Goal: Task Accomplishment & Management: Complete application form

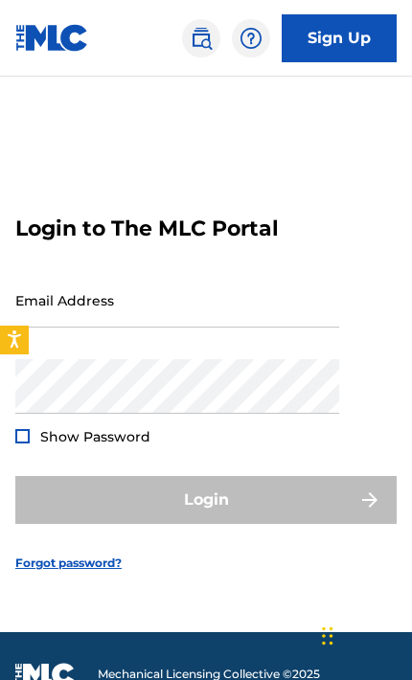
click at [276, 328] on input "Email Address" at bounding box center [177, 300] width 324 height 55
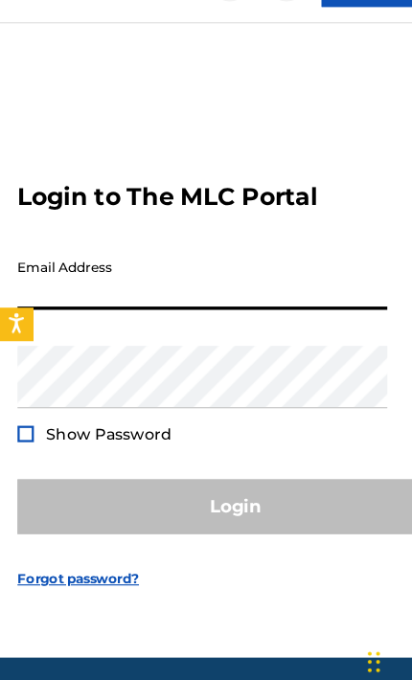
click at [192, 299] on input "Email Address" at bounding box center [177, 300] width 324 height 55
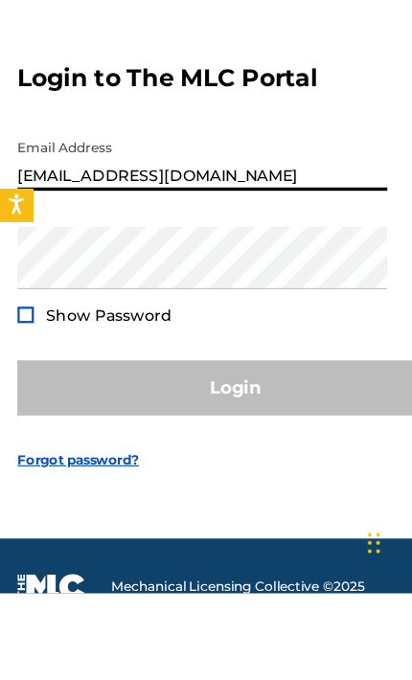
type input "[EMAIL_ADDRESS][DOMAIN_NAME]"
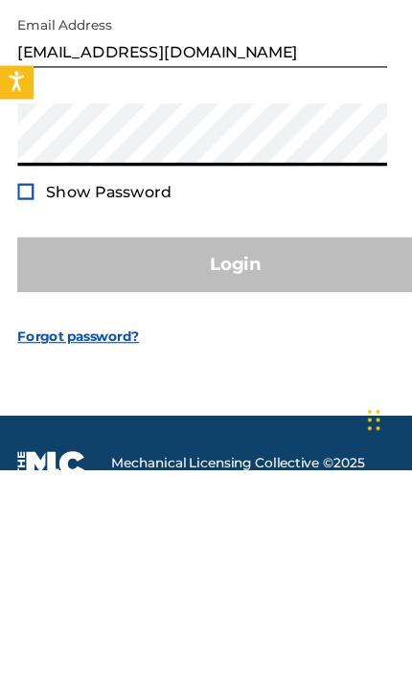
click at [27, 429] on div at bounding box center [22, 436] width 14 height 14
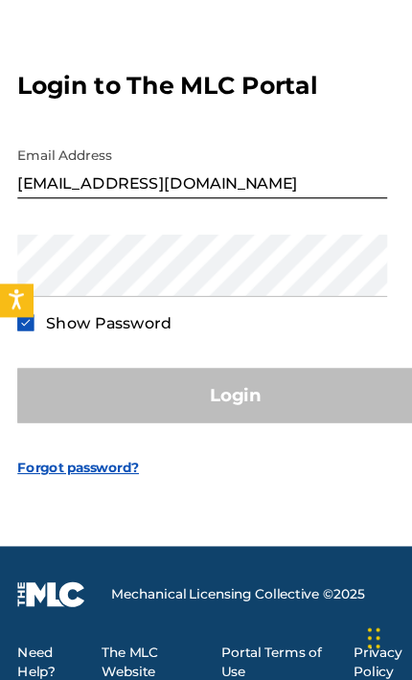
scroll to position [176, 0]
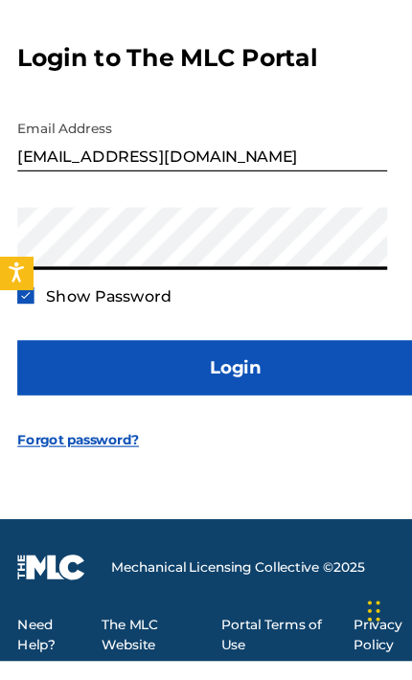
click at [219, 399] on button "Login" at bounding box center [205, 423] width 381 height 48
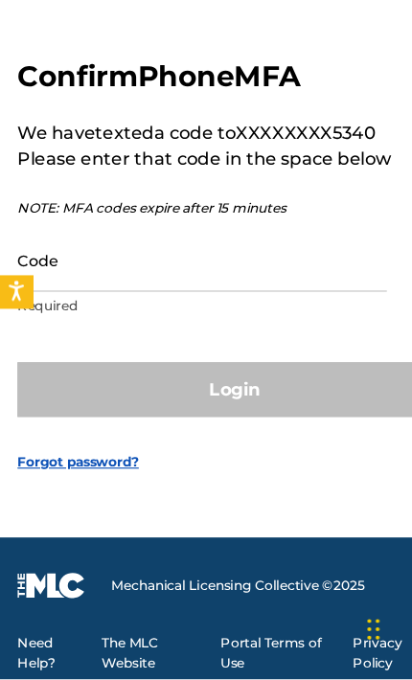
click at [147, 285] on input "Code" at bounding box center [177, 312] width 324 height 55
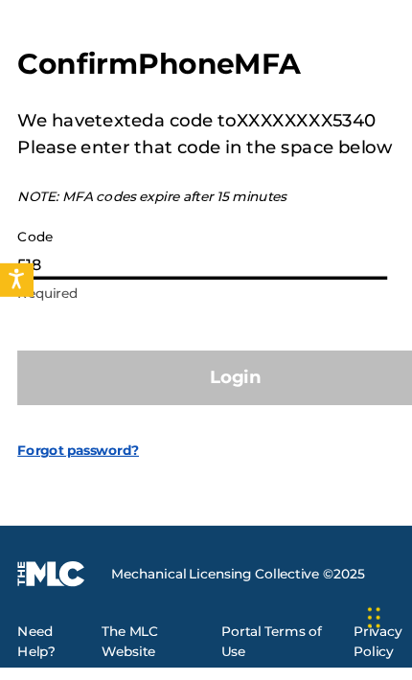
scroll to position [184, 0]
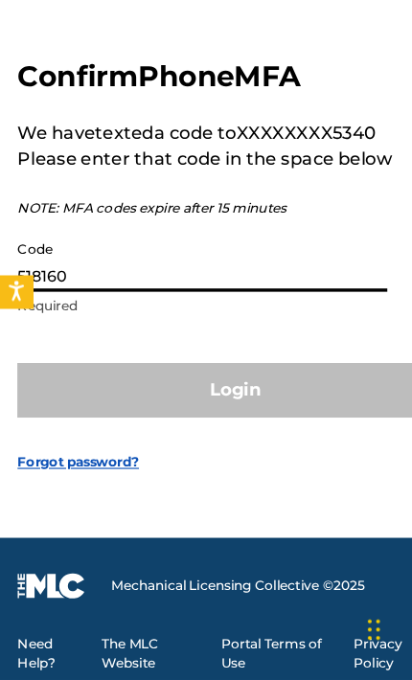
type input "518160"
click at [206, 402] on button "Login" at bounding box center [205, 426] width 381 height 48
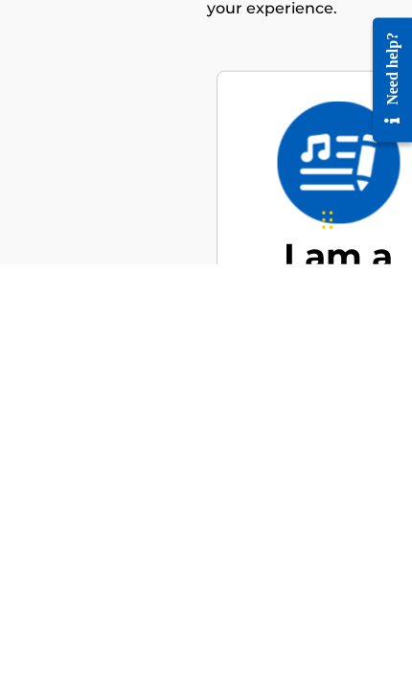
scroll to position [197, 0]
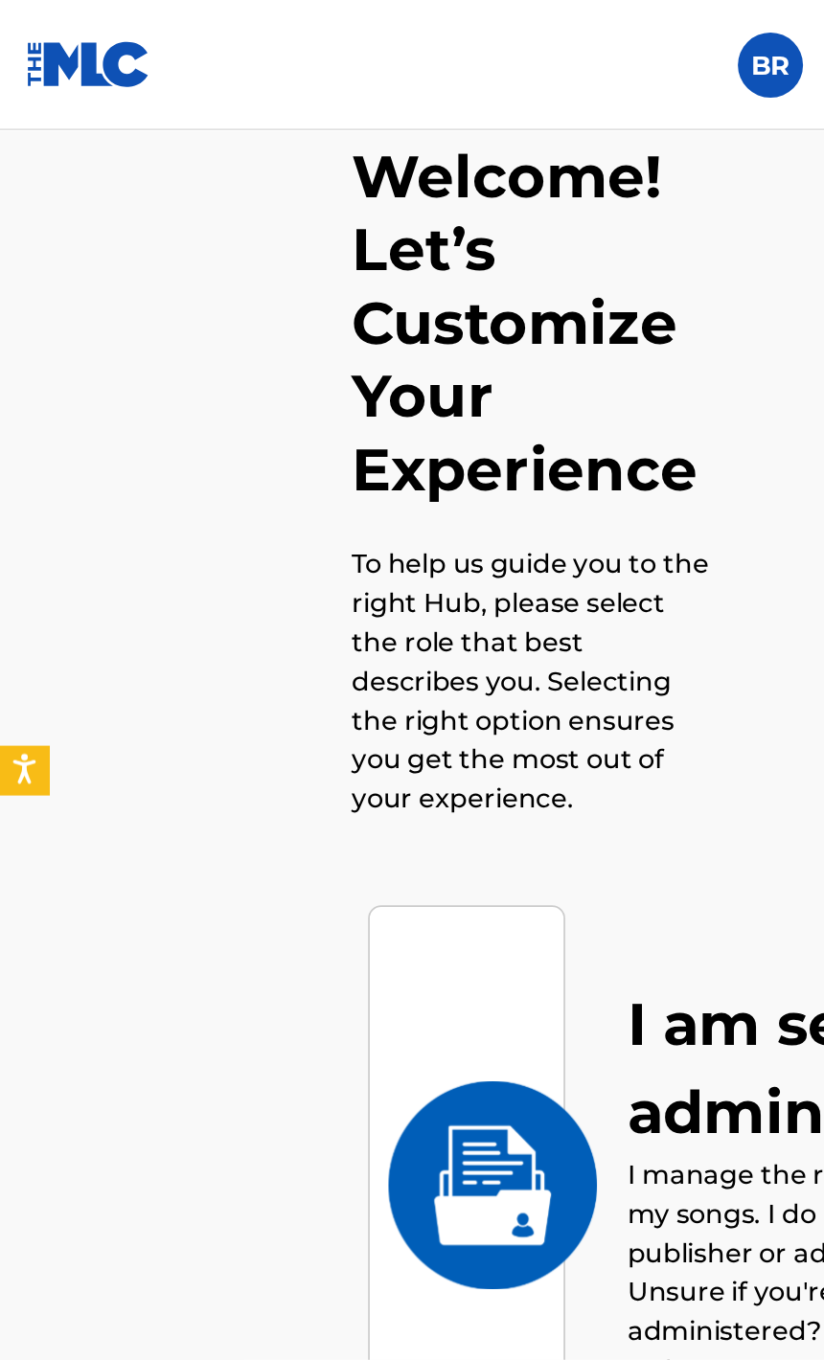
scroll to position [0, 0]
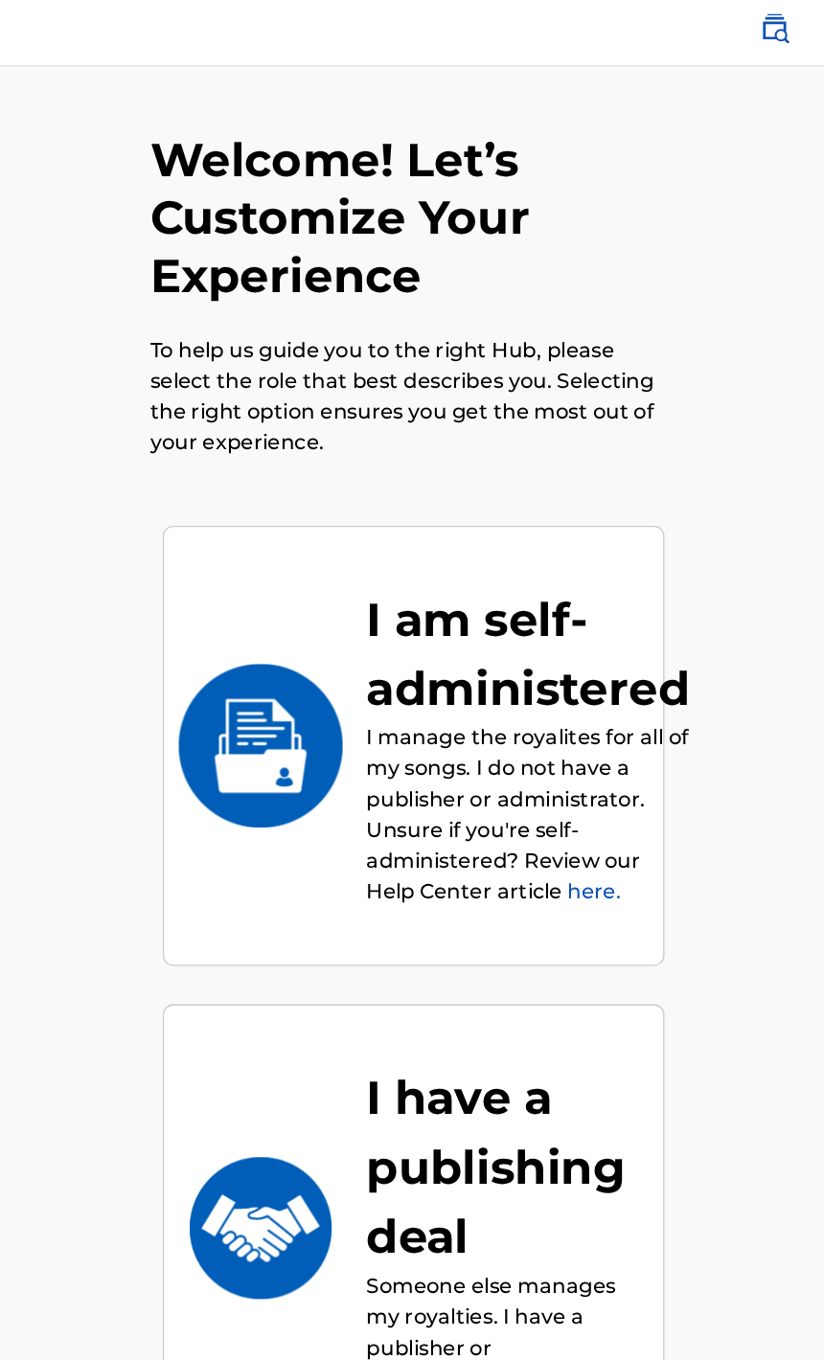
click at [376, 489] on div "I am self-administered" at bounding box center [497, 496] width 242 height 103
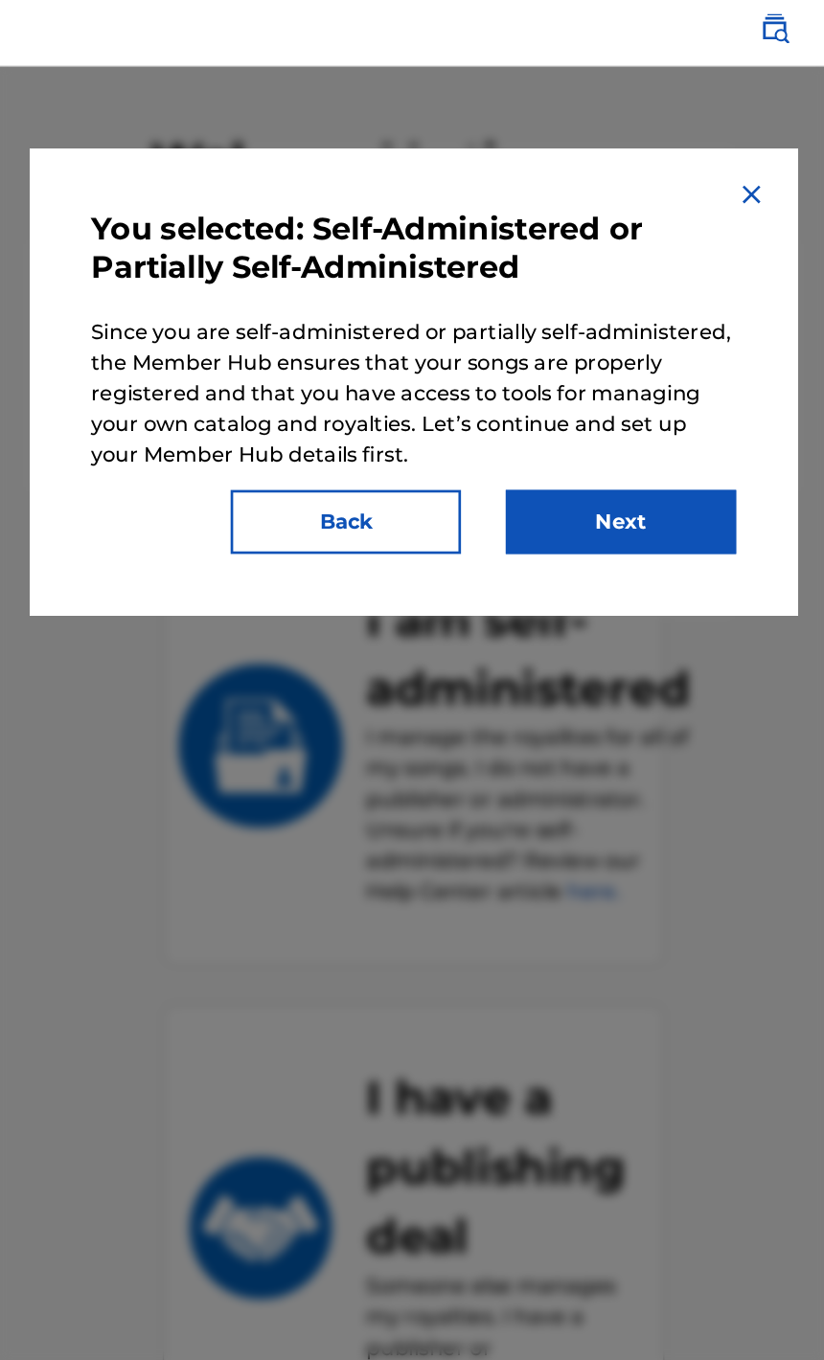
click at [411, 509] on div at bounding box center [412, 737] width 824 height 1360
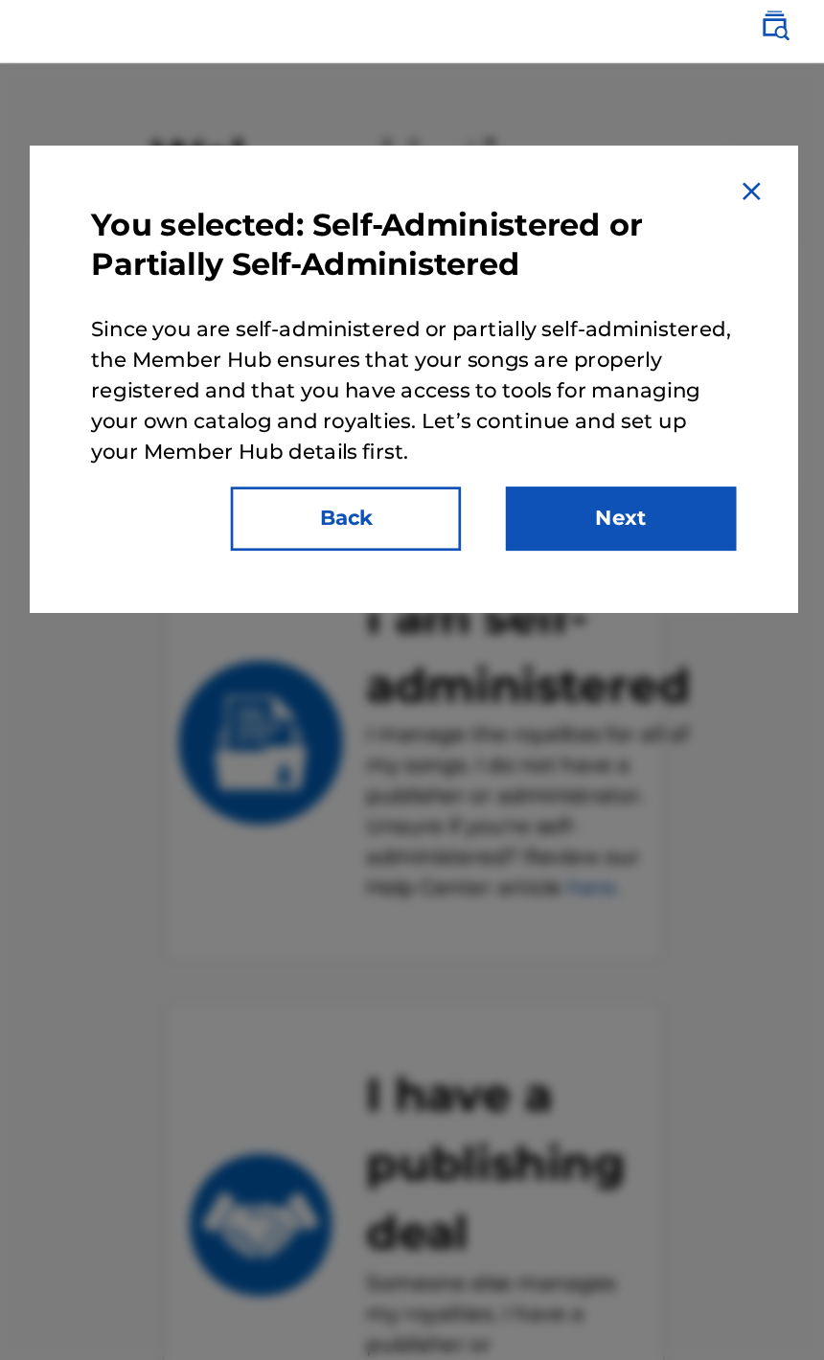
click at [411, 396] on button "Next" at bounding box center [567, 398] width 172 height 48
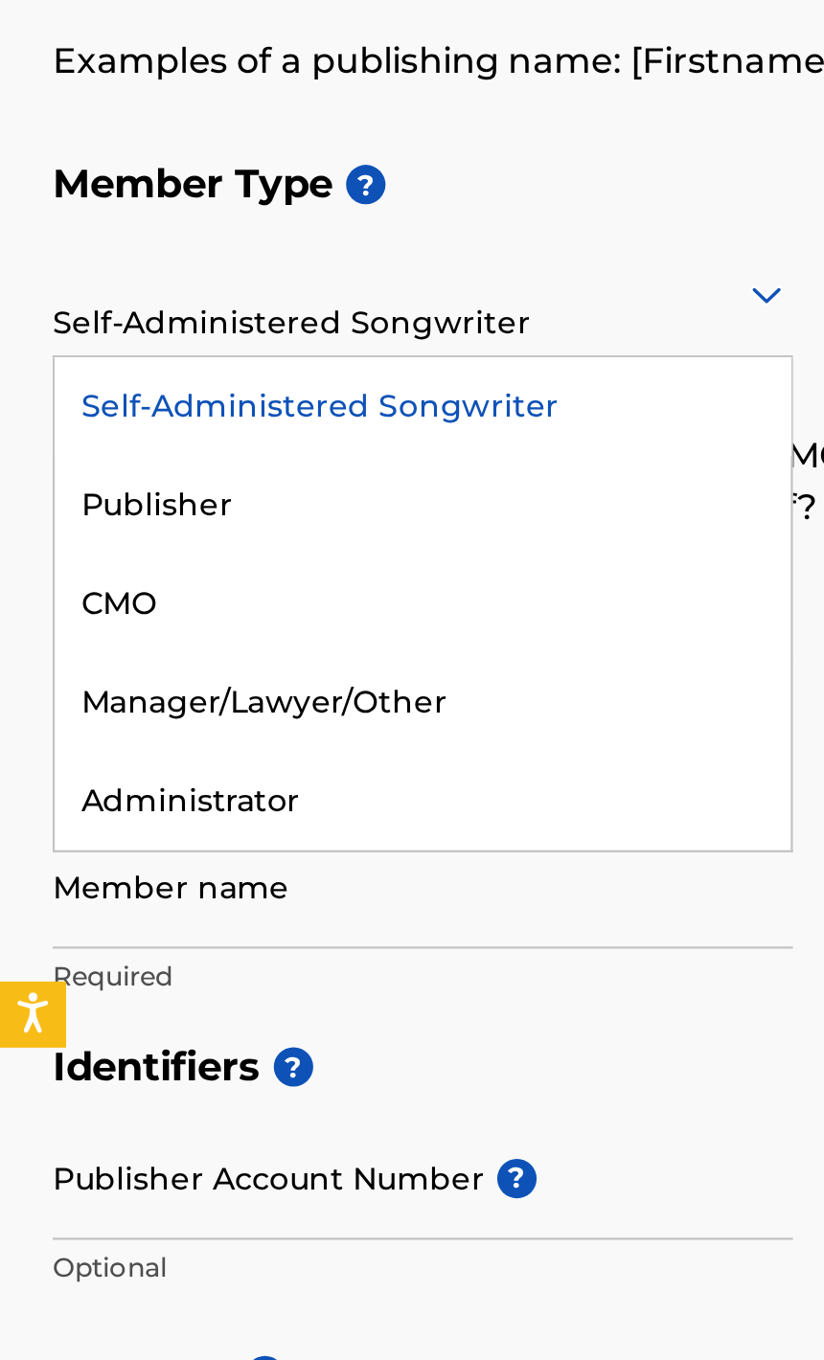
click at [254, 393] on div "Self-Administered Songwriter" at bounding box center [185, 414] width 322 height 43
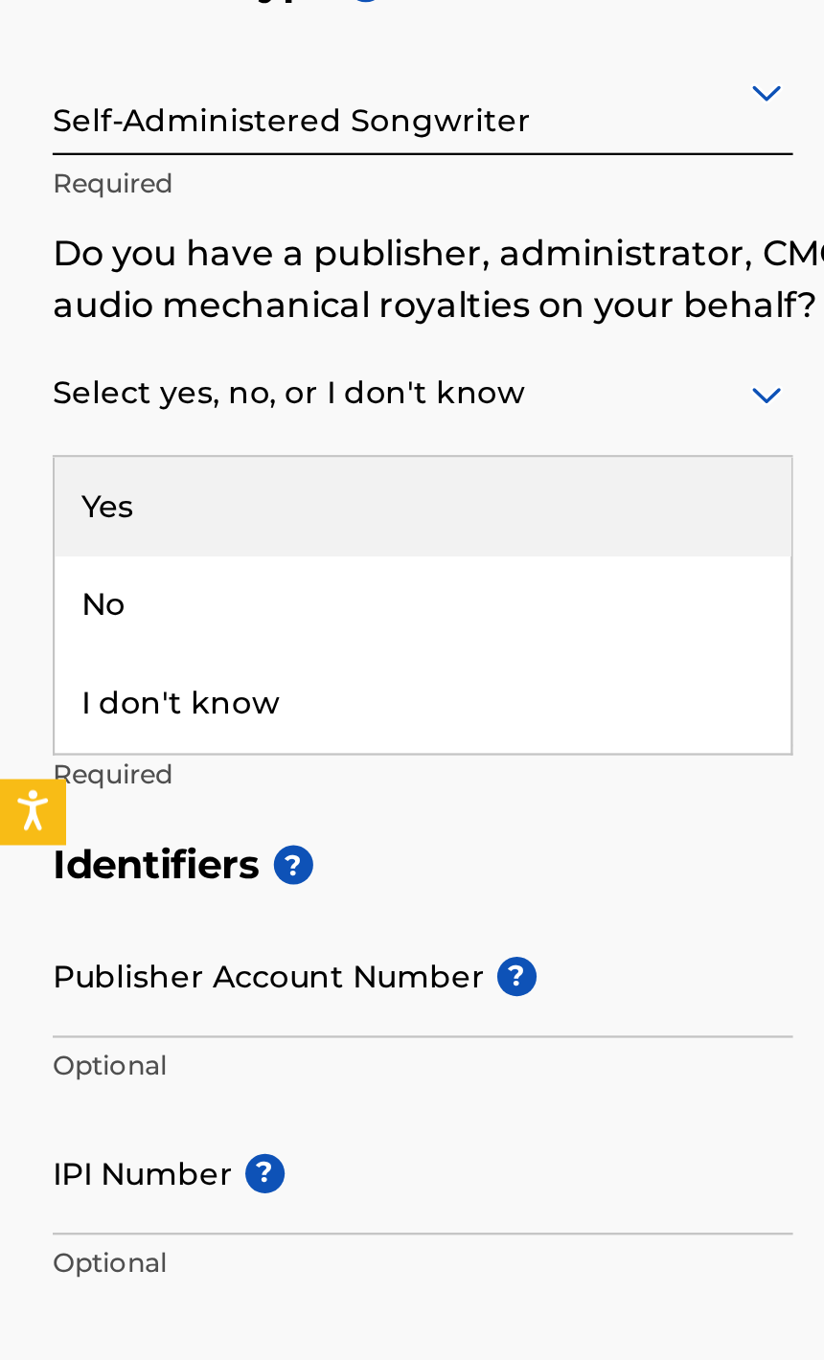
click at [126, 568] on div "No" at bounding box center [185, 589] width 322 height 43
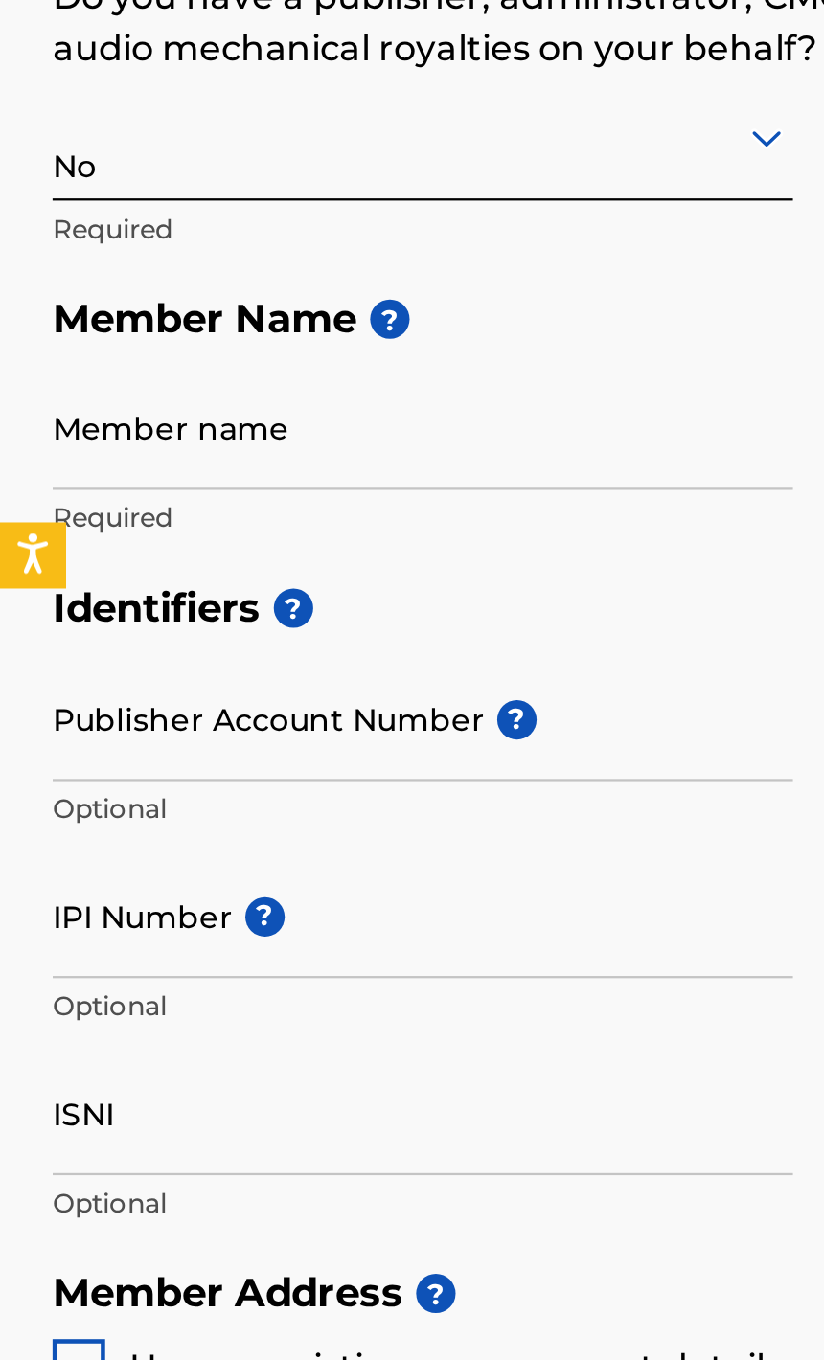
click at [150, 597] on input "Member name" at bounding box center [185, 624] width 324 height 55
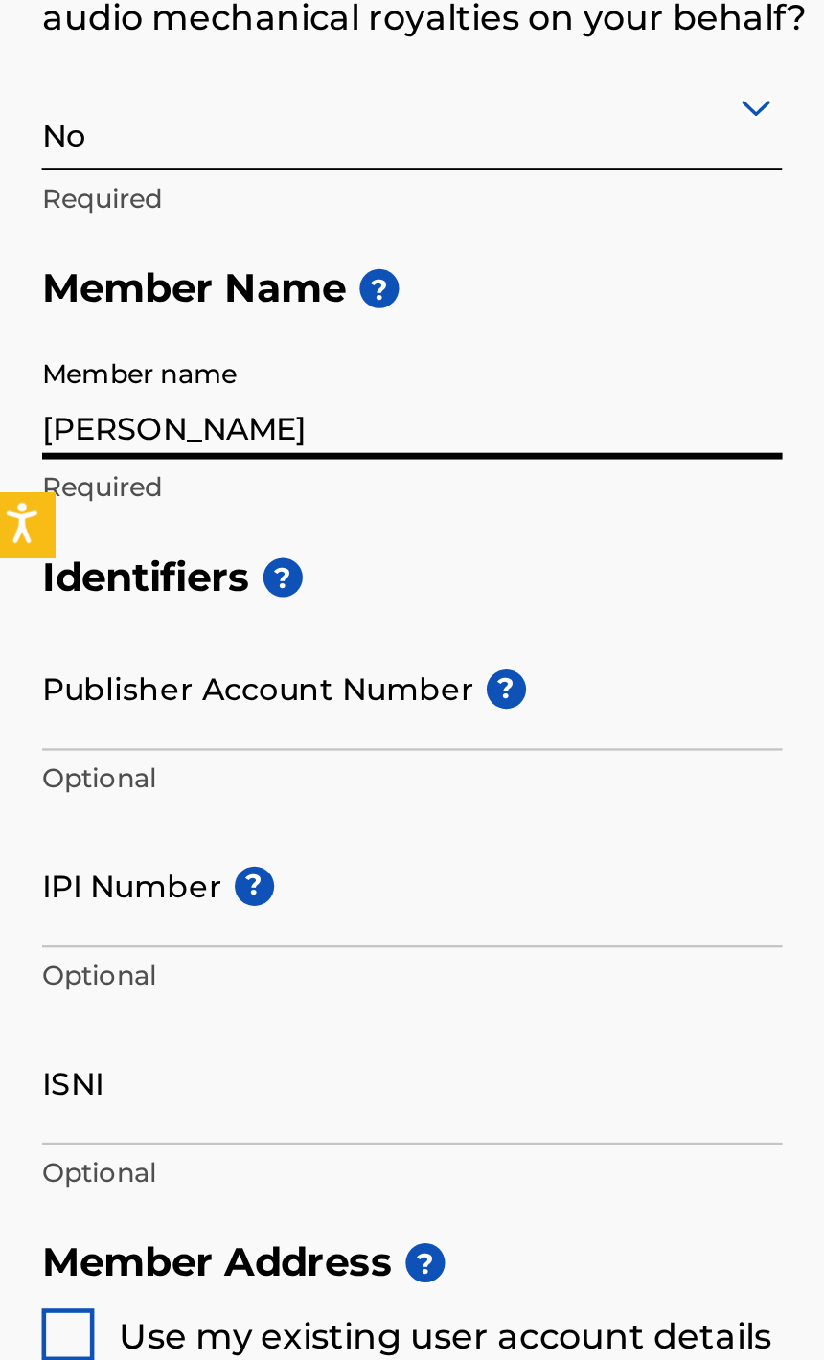
type input "[PERSON_NAME]"
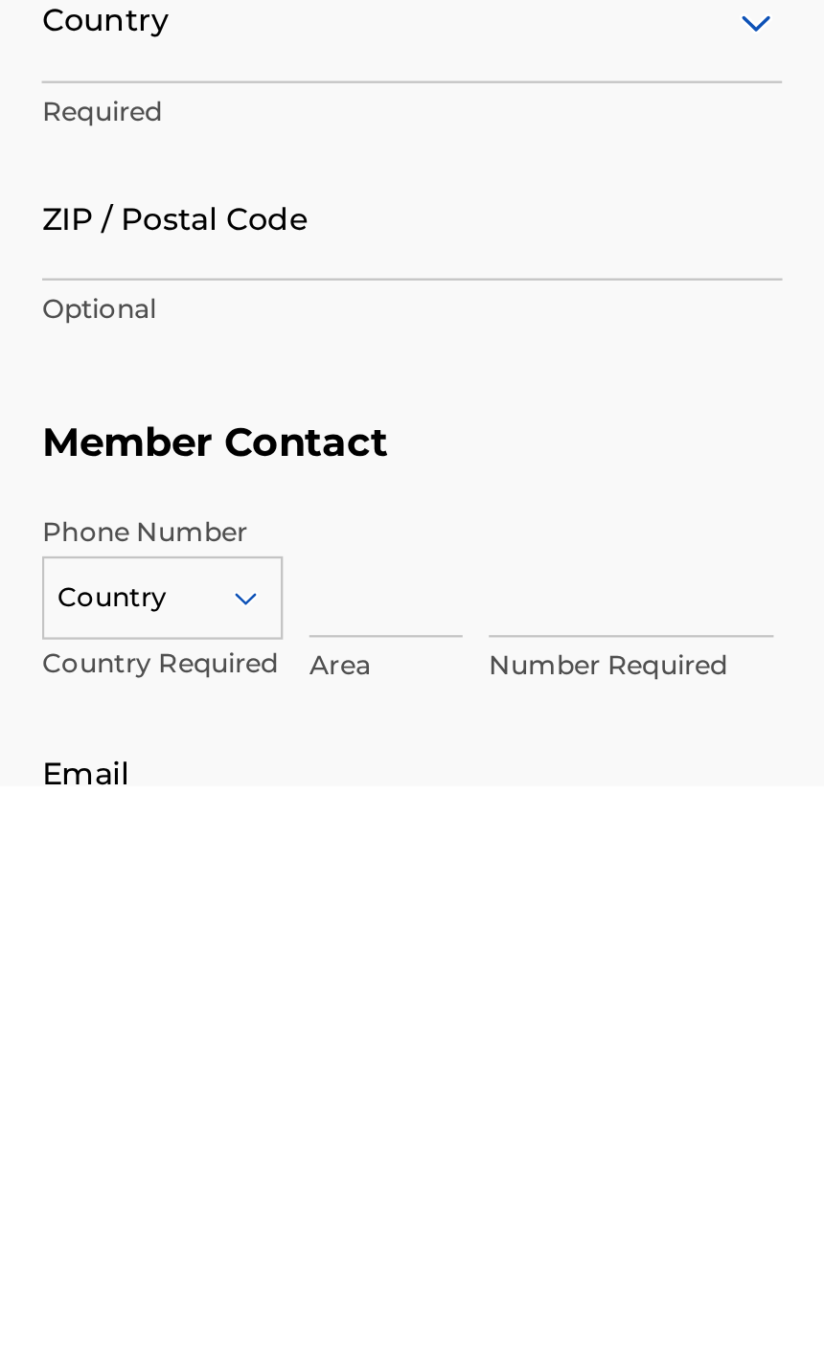
scroll to position [231, 0]
